Goal: Transaction & Acquisition: Purchase product/service

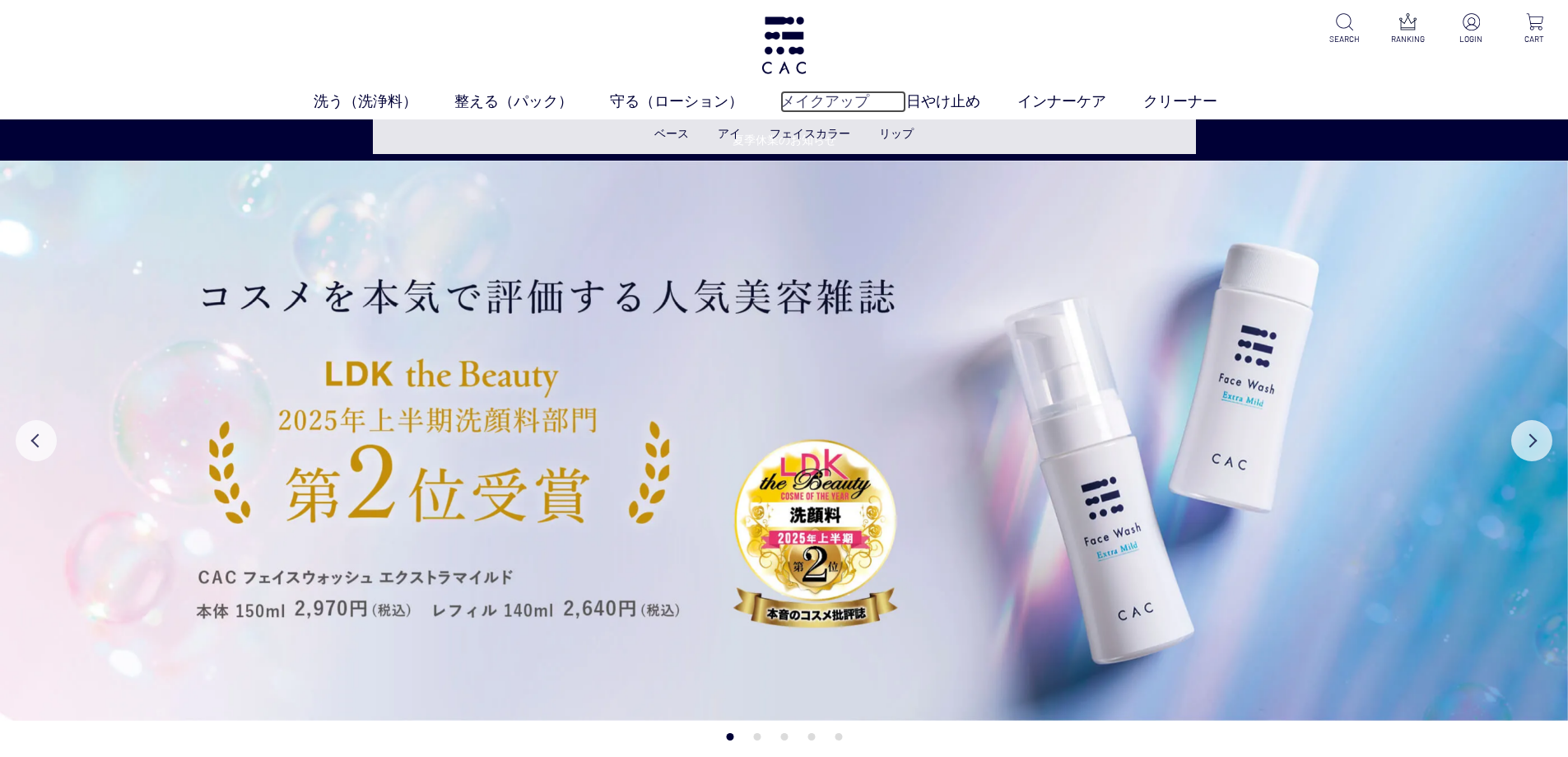
click at [868, 101] on link "メイクアップ" at bounding box center [844, 102] width 126 height 22
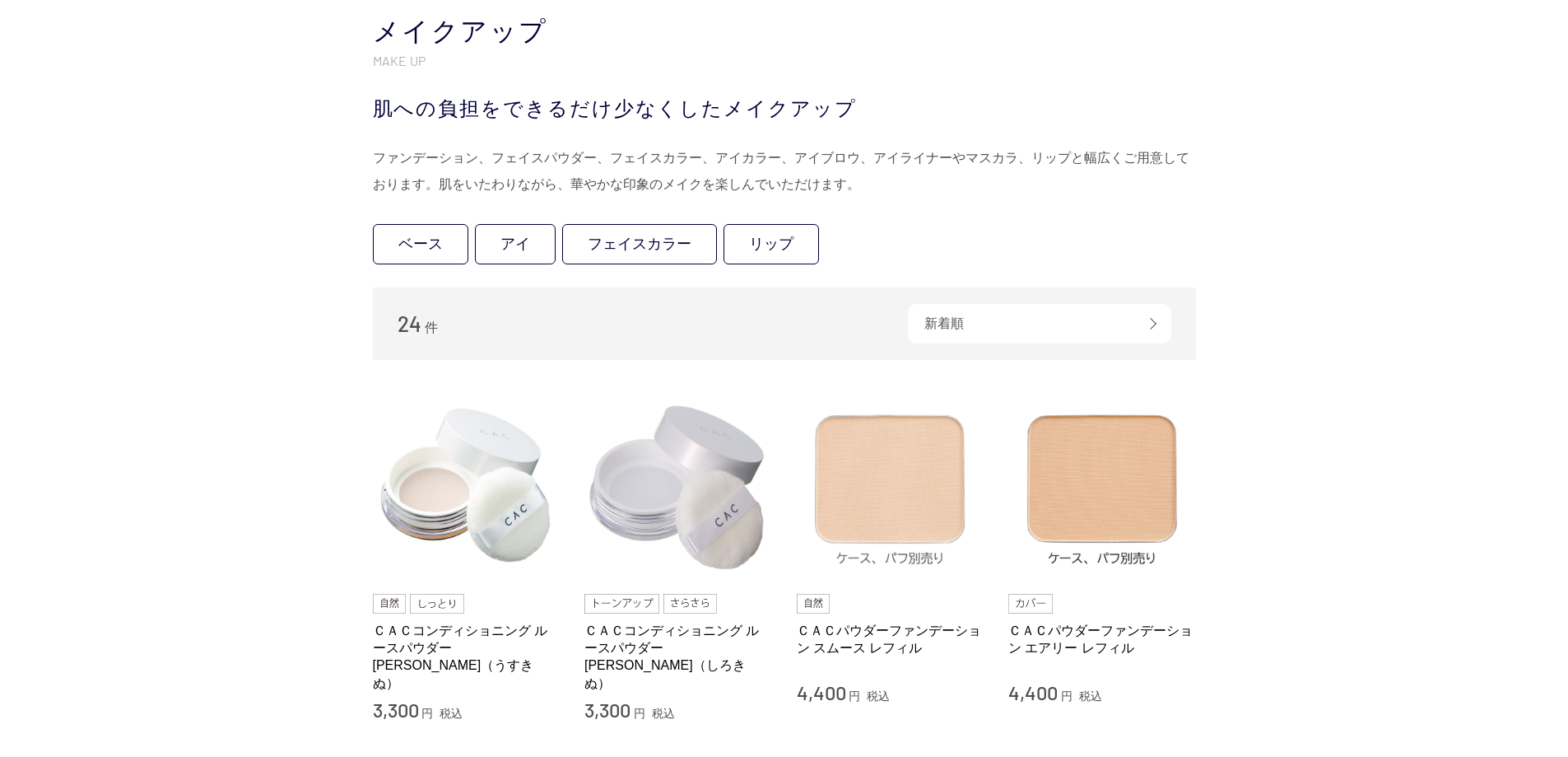
scroll to position [164, 0]
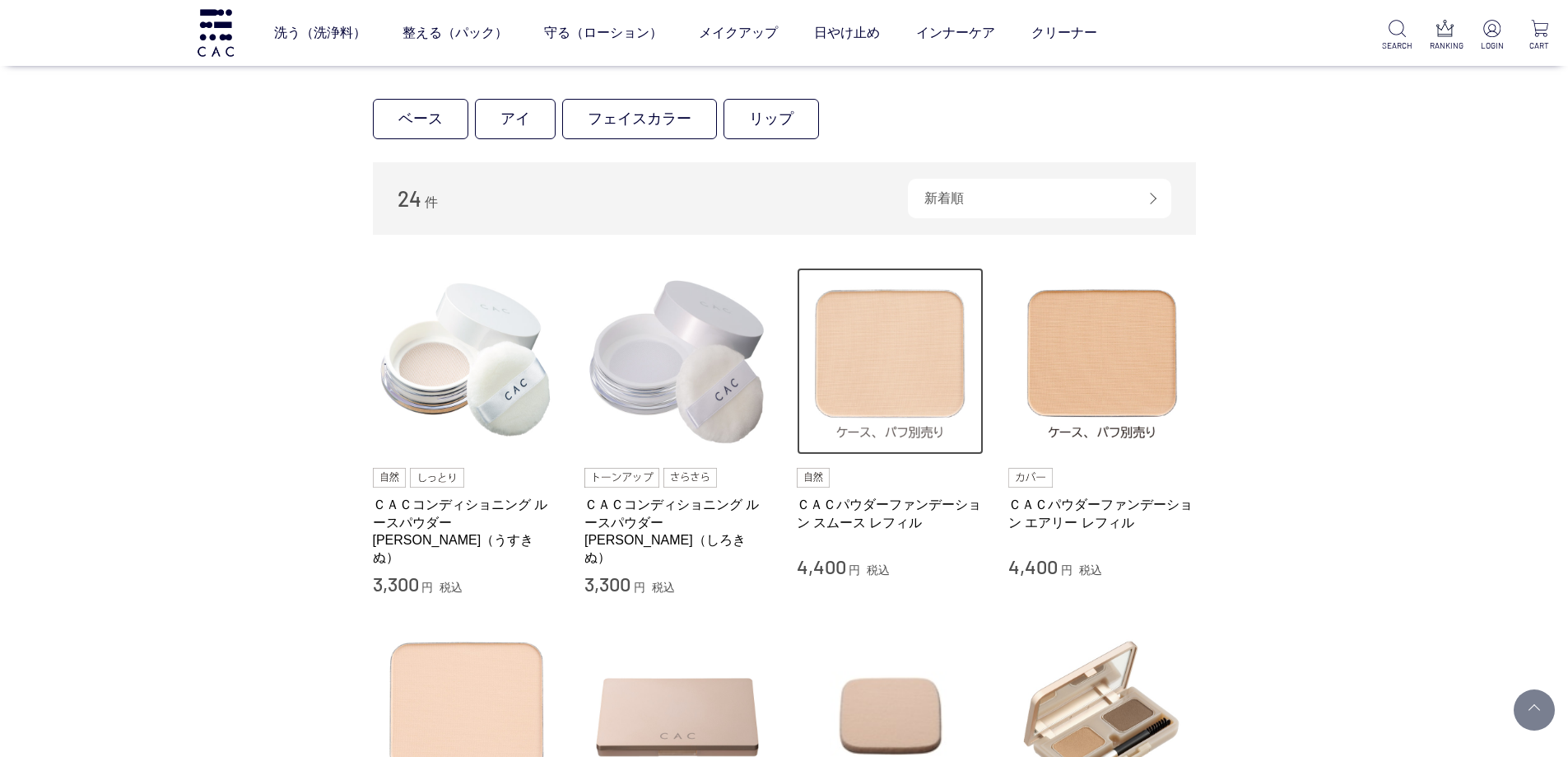
click at [899, 374] on img at bounding box center [890, 361] width 187 height 187
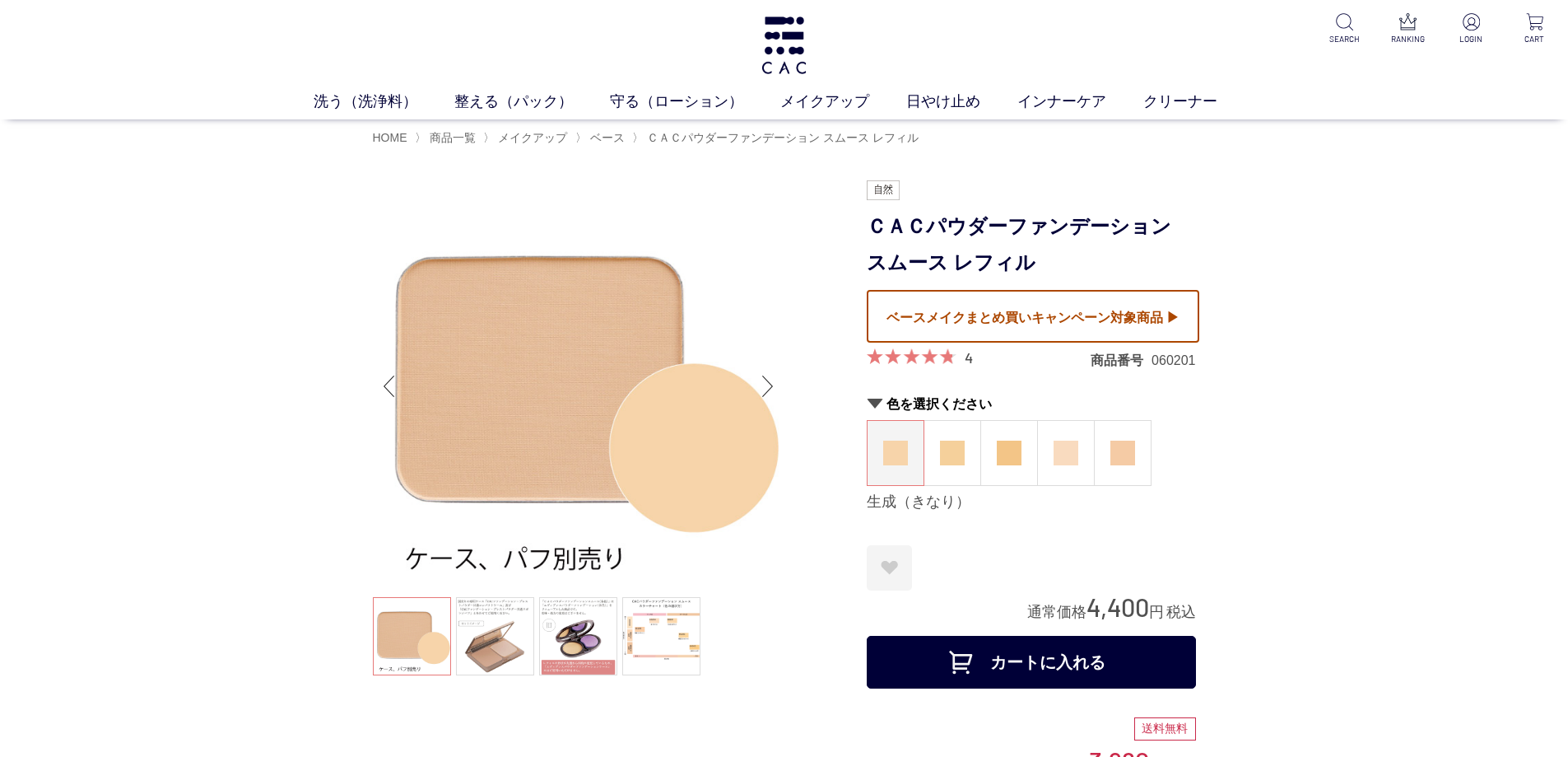
click at [1109, 310] on div at bounding box center [1033, 316] width 332 height 53
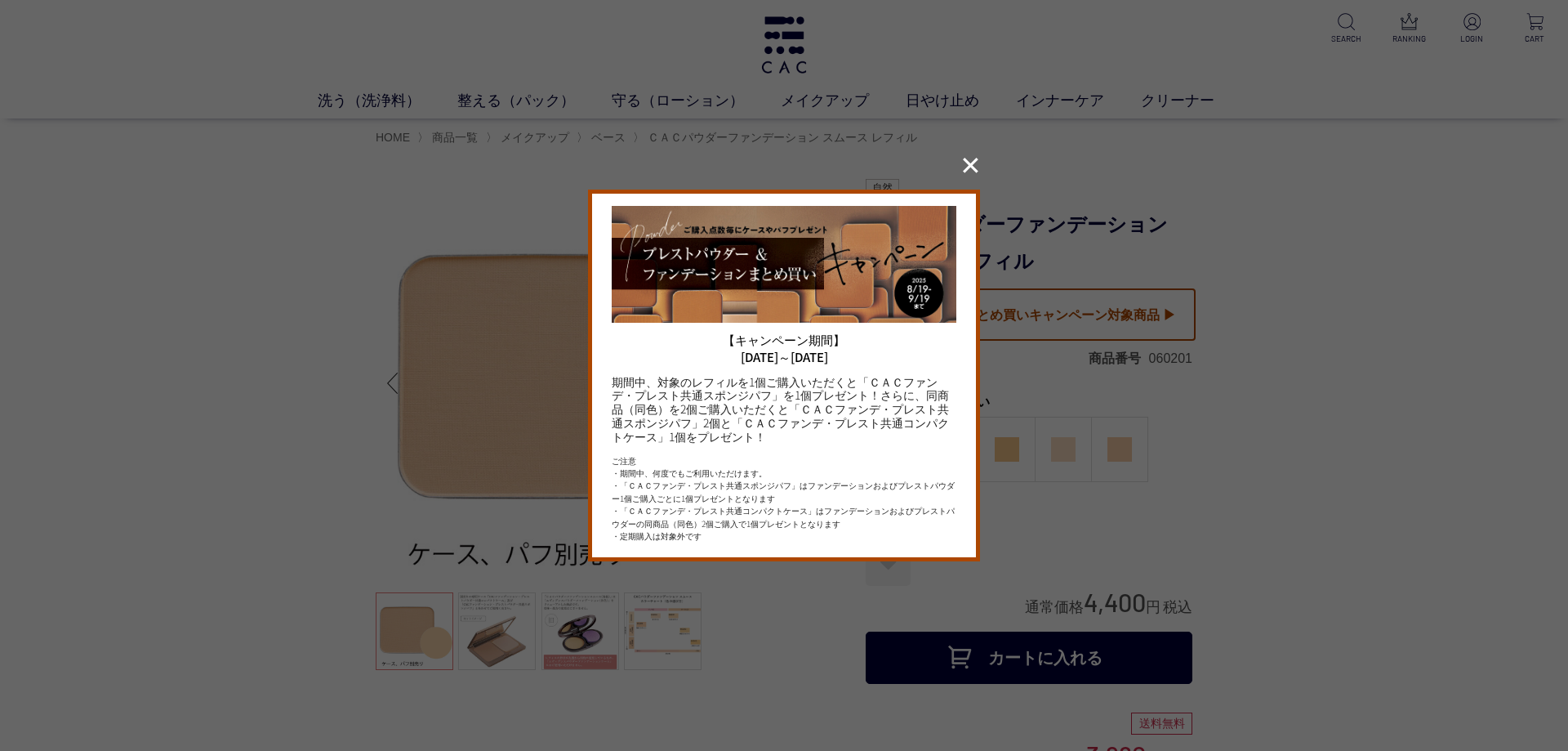
click at [963, 169] on button "✕" at bounding box center [970, 166] width 32 height 31
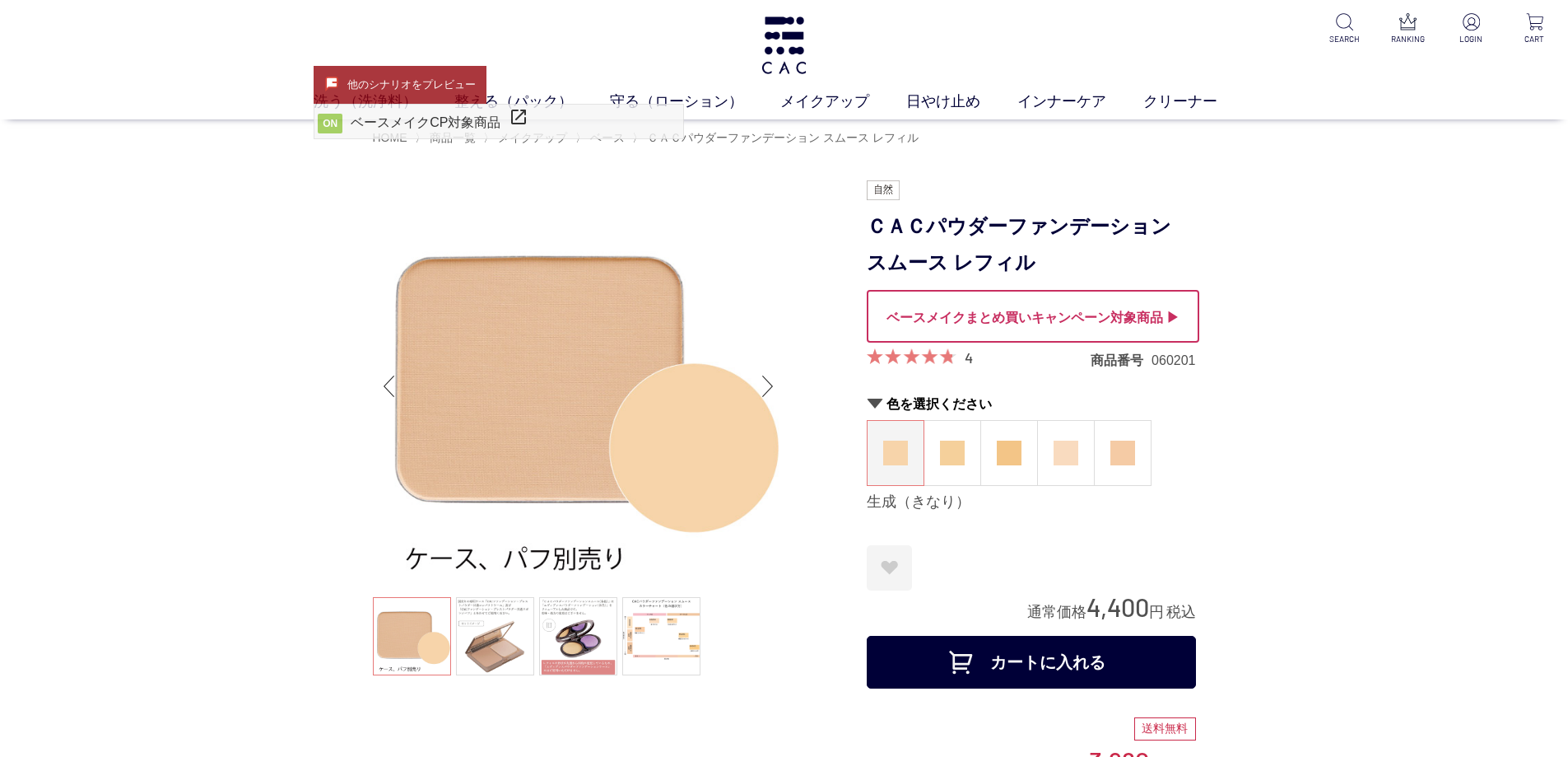
scroll to position [82, 0]
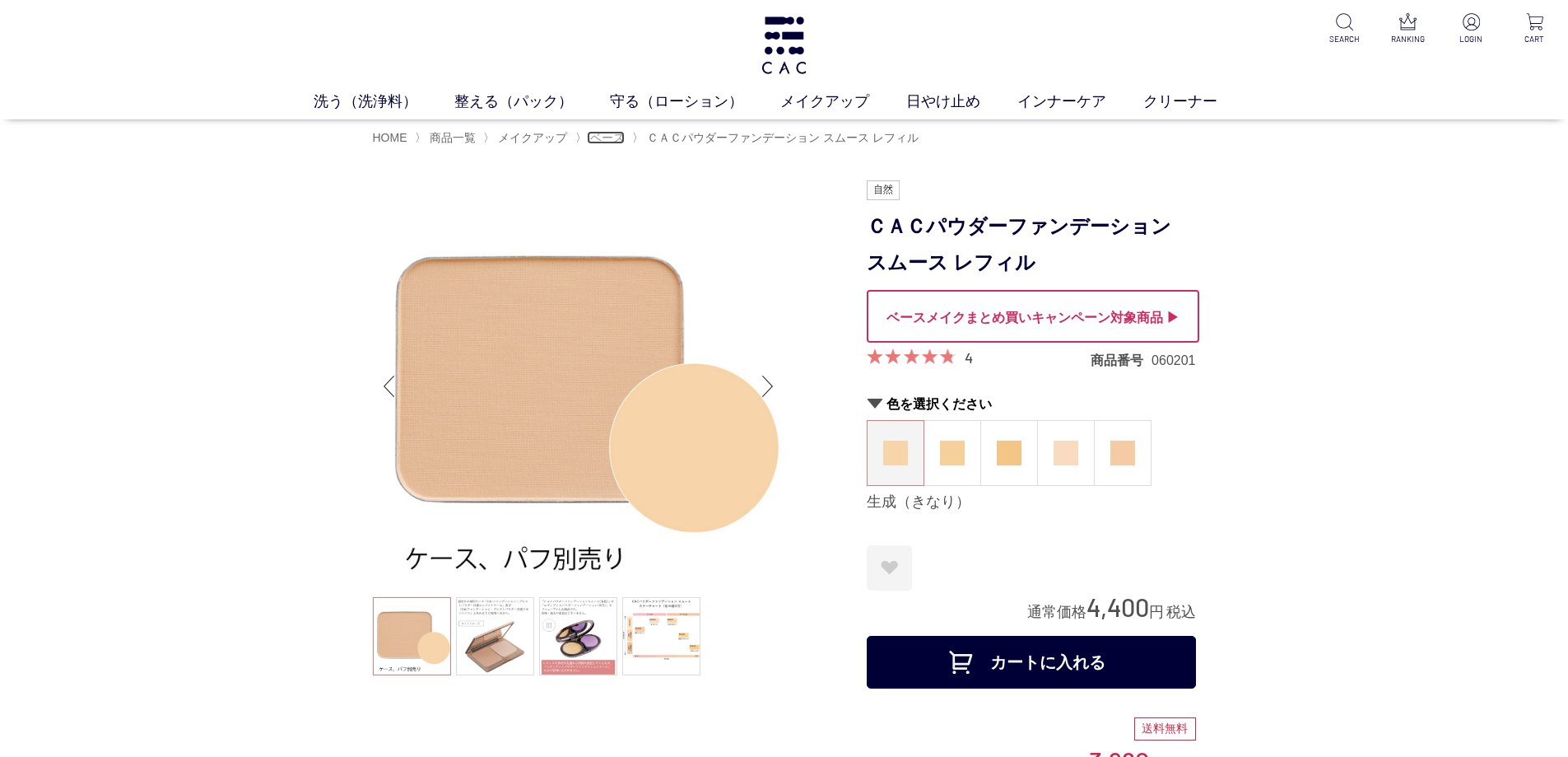
click at [608, 141] on span "ベース" at bounding box center [607, 138] width 34 height 13
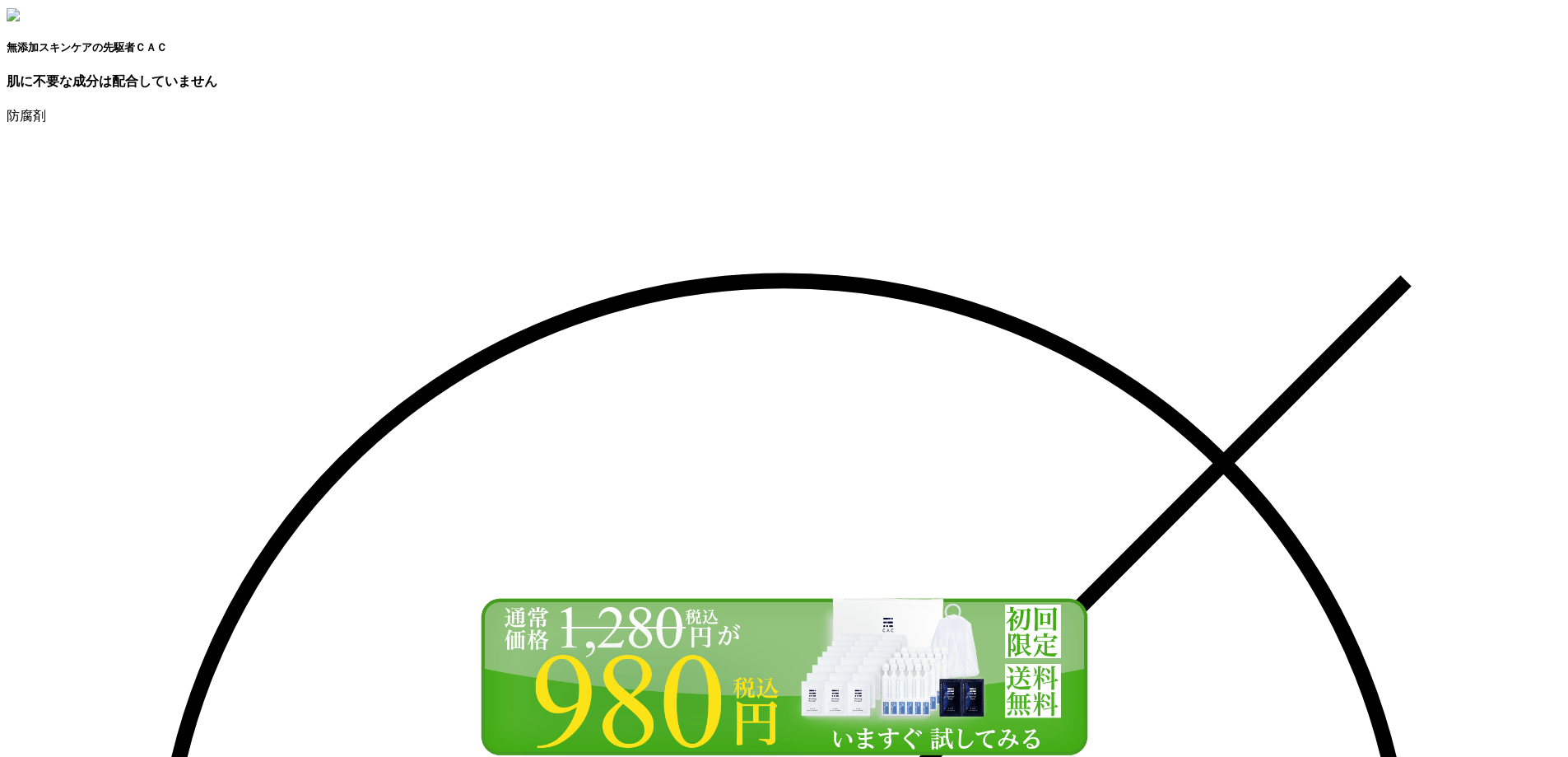
drag, startPoint x: 277, startPoint y: 218, endPoint x: 276, endPoint y: 186, distance: 32.0
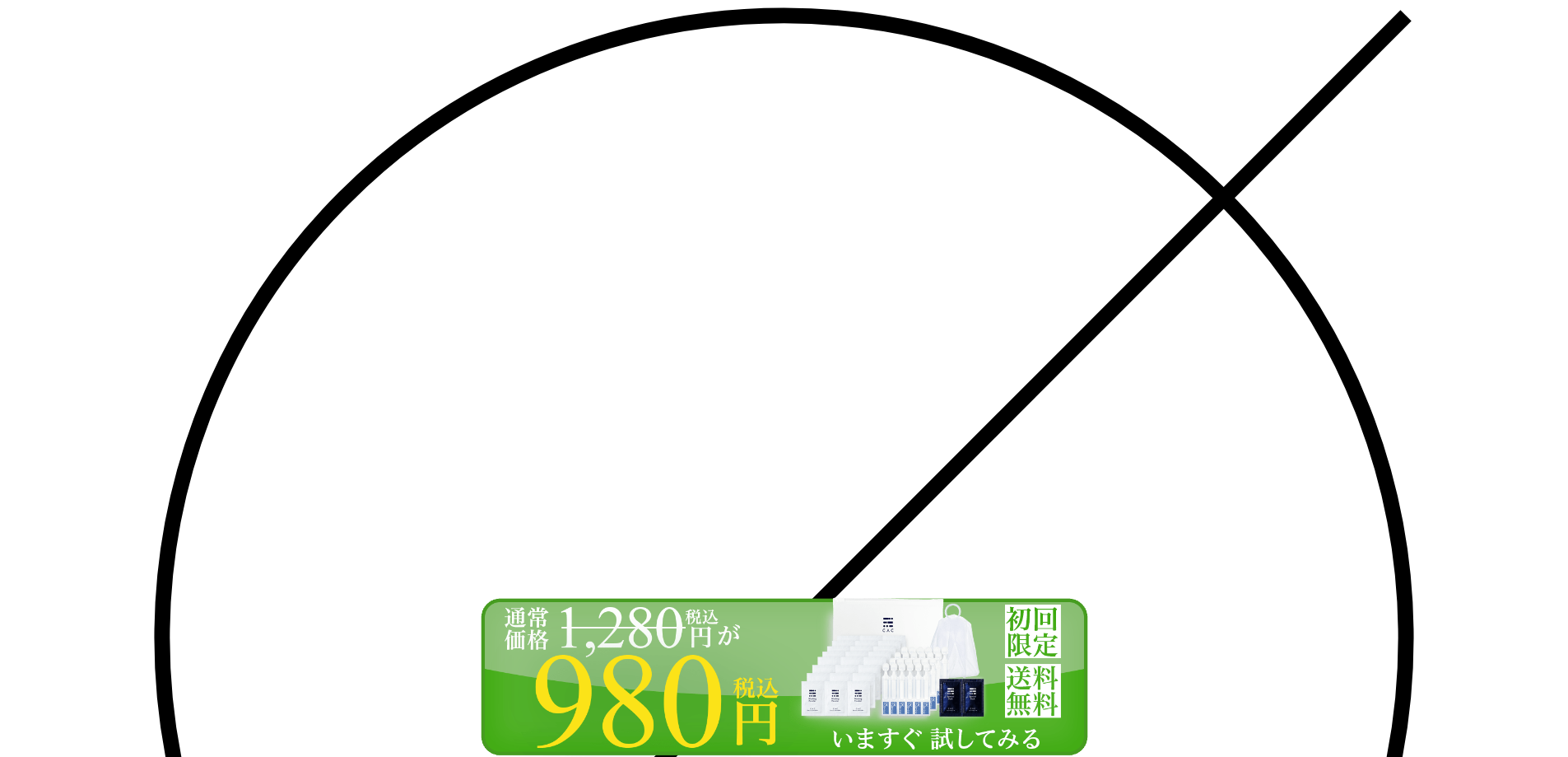
scroll to position [164, 0]
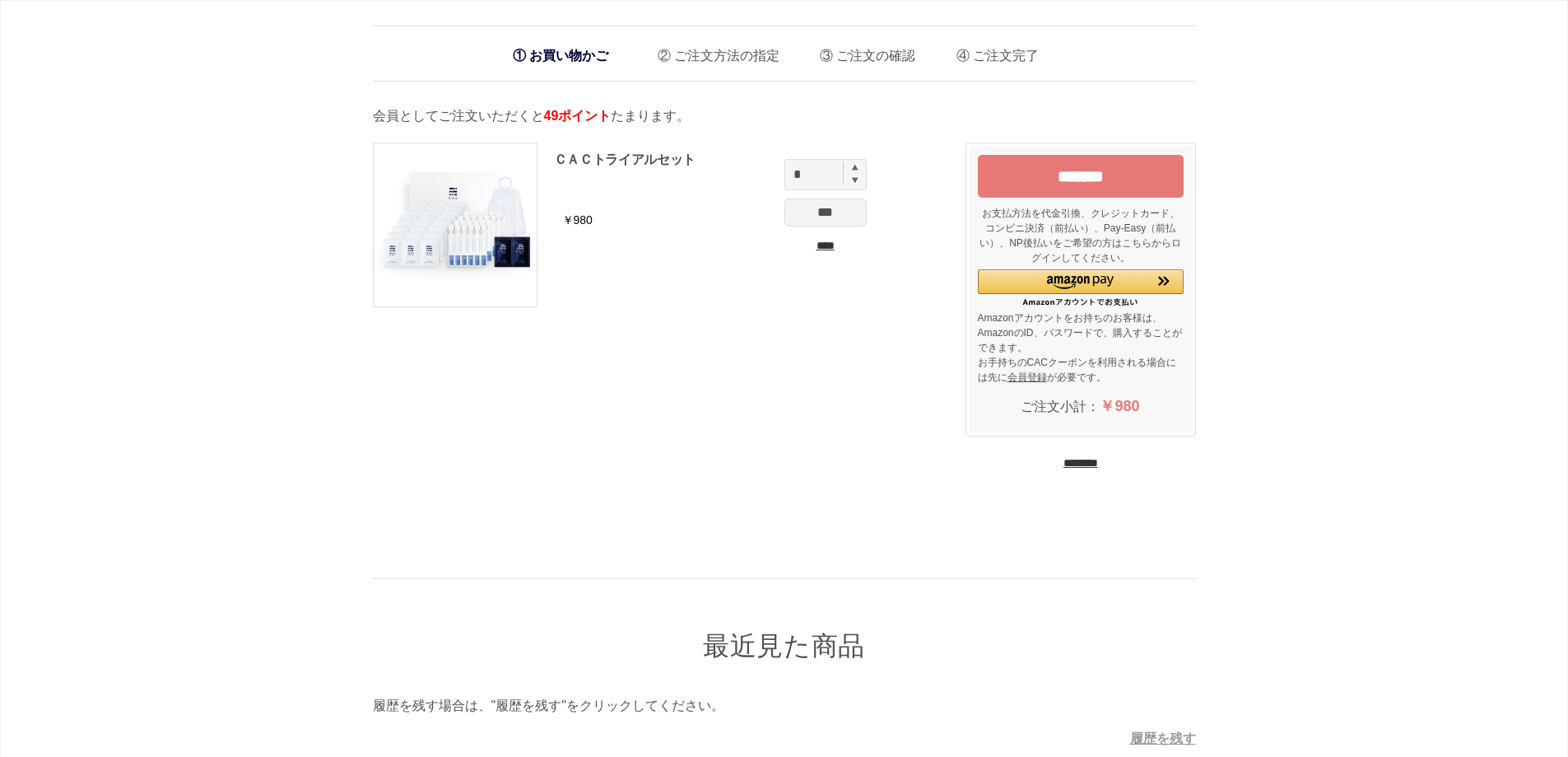
click at [829, 249] on input "****" at bounding box center [825, 246] width 82 height 18
